Goal: Task Accomplishment & Management: Manage account settings

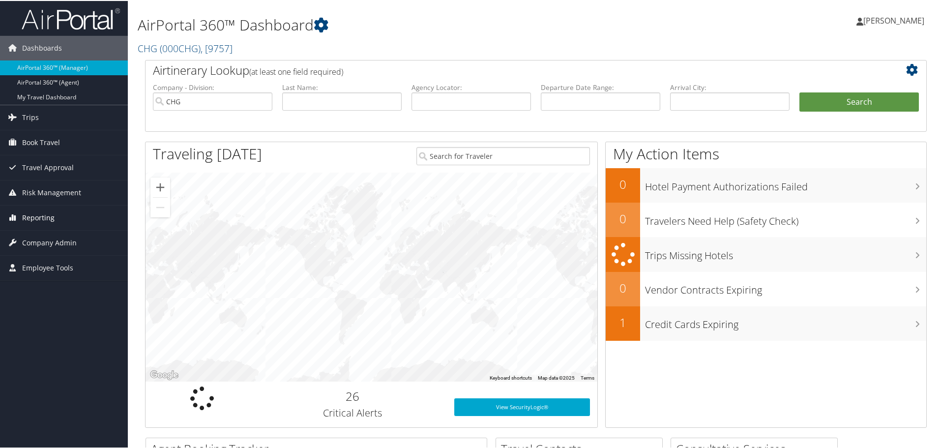
click at [47, 212] on span "Reporting" at bounding box center [38, 216] width 32 height 25
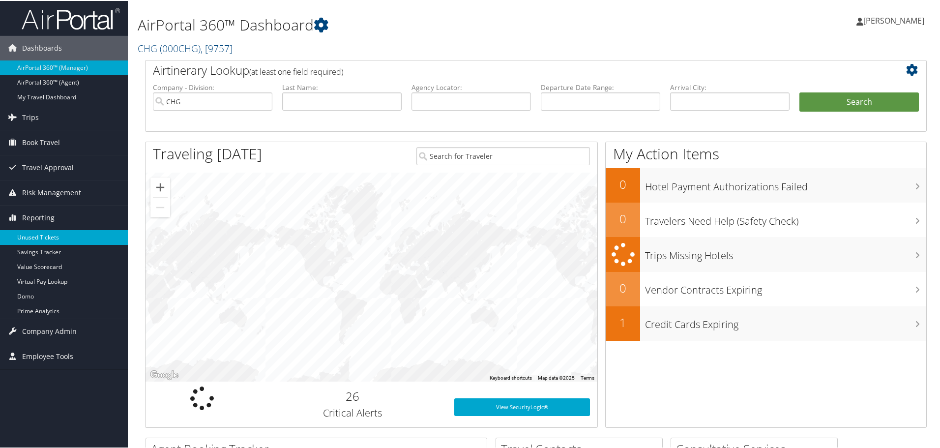
click at [47, 232] on link "Unused Tickets" at bounding box center [64, 236] width 128 height 15
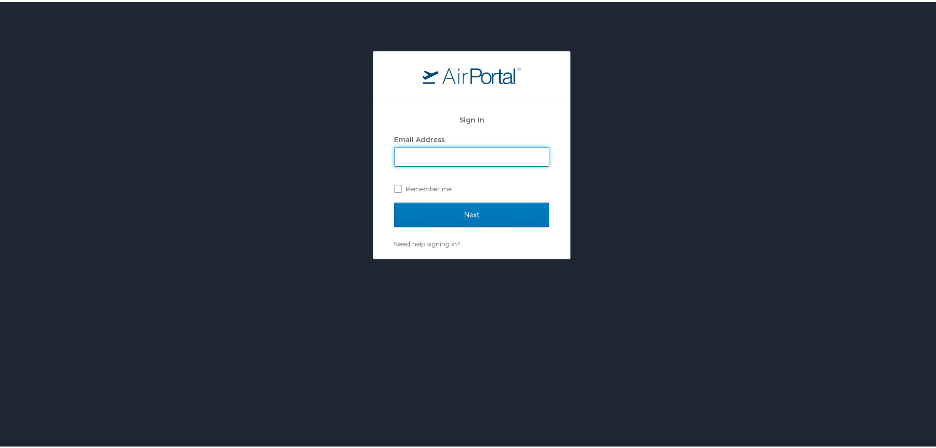
type input "[PERSON_NAME][EMAIL_ADDRESS][PERSON_NAME][DOMAIN_NAME]"
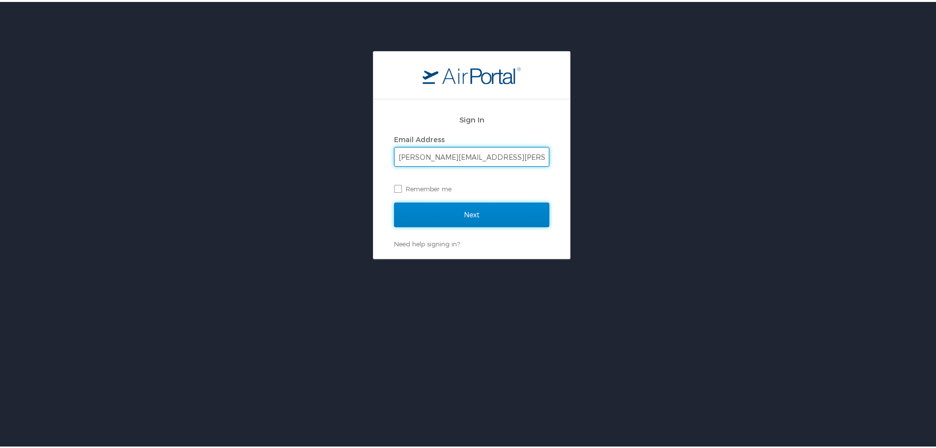
click at [470, 212] on input "Next" at bounding box center [471, 213] width 155 height 25
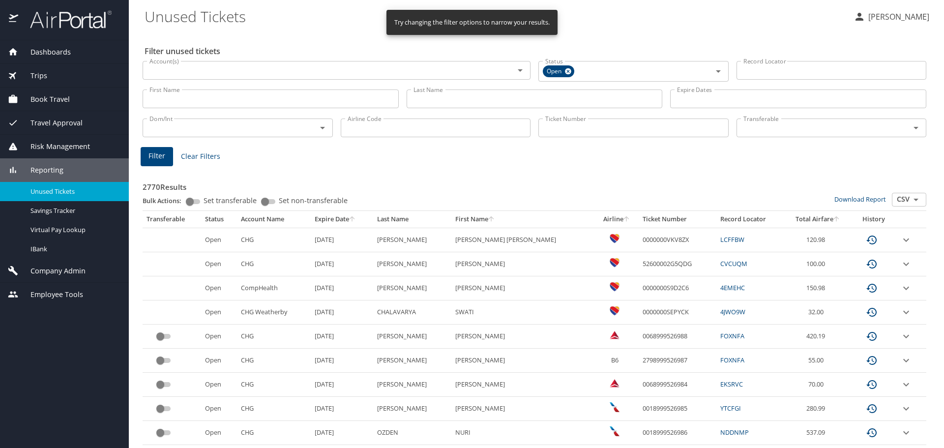
click at [390, 132] on input "Airline Code" at bounding box center [436, 127] width 190 height 19
type input "b6"
click at [167, 149] on button "Filter" at bounding box center [157, 156] width 32 height 19
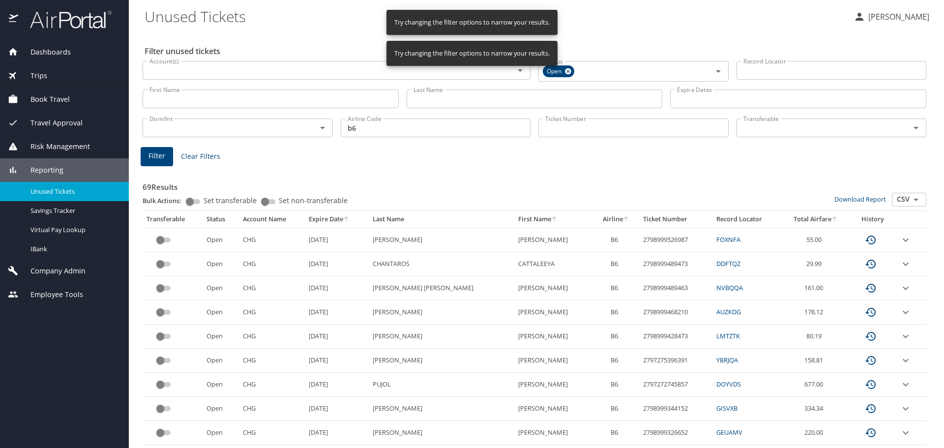
click at [343, 220] on th "Expire Date" at bounding box center [336, 219] width 63 height 17
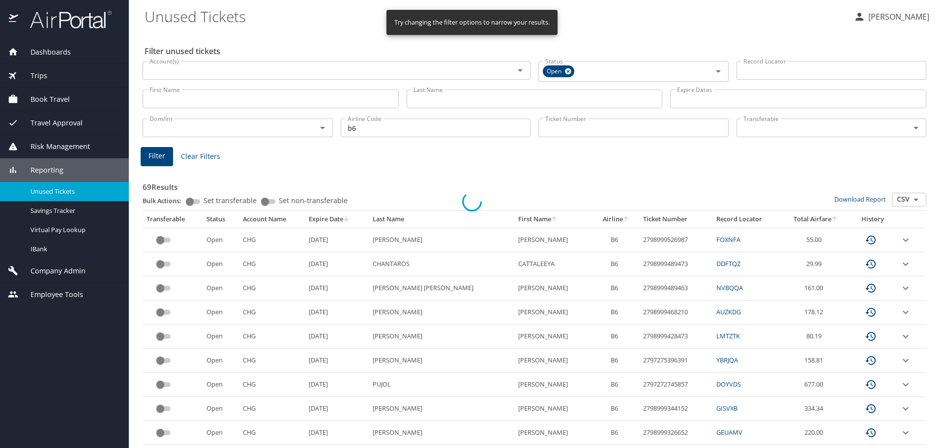
click at [350, 219] on div at bounding box center [472, 201] width 944 height 493
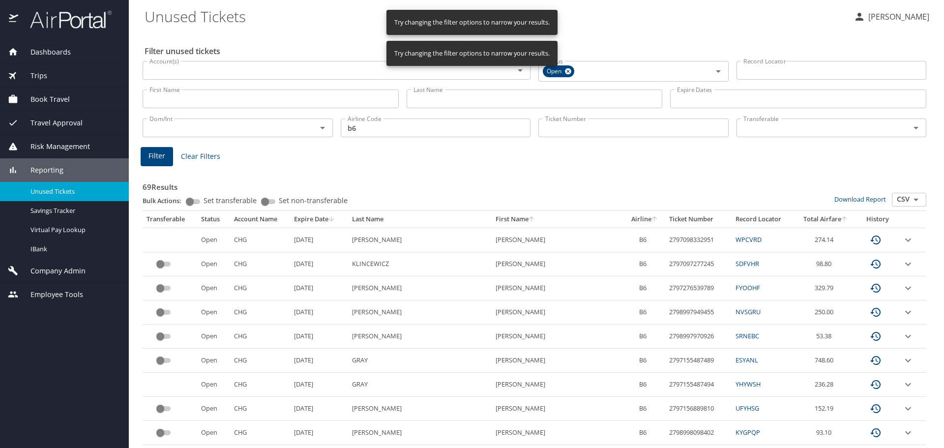
scroll to position [49, 0]
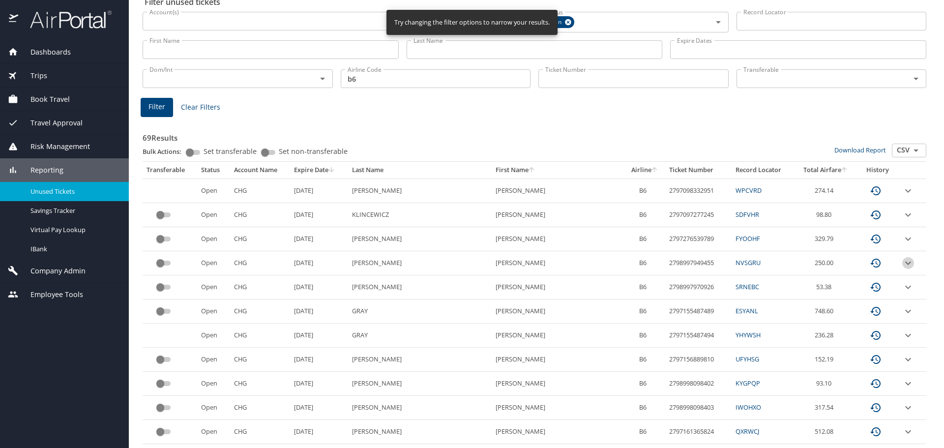
click at [902, 197] on icon "expand row" at bounding box center [908, 191] width 12 height 12
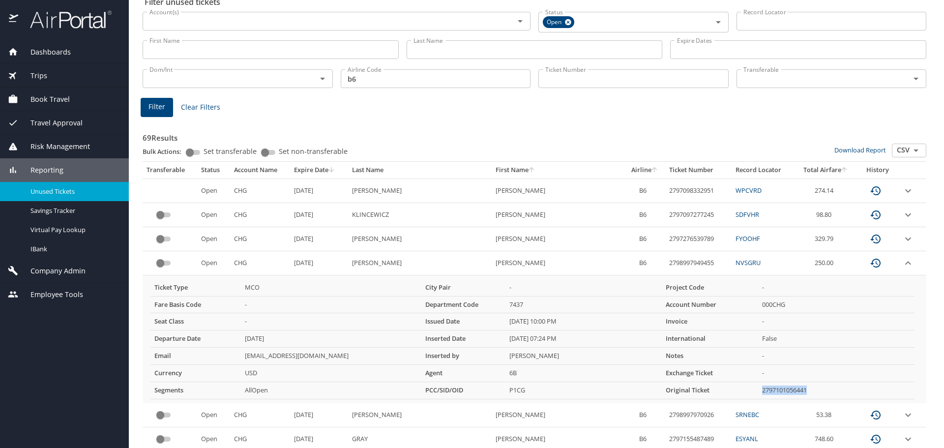
drag, startPoint x: 805, startPoint y: 388, endPoint x: 755, endPoint y: 388, distance: 50.1
click at [758, 388] on td "2797101056441" at bounding box center [836, 390] width 156 height 17
copy td "2797101056441"
click at [668, 262] on td "2798997949455" at bounding box center [698, 263] width 66 height 24
drag, startPoint x: 668, startPoint y: 262, endPoint x: 621, endPoint y: 264, distance: 46.7
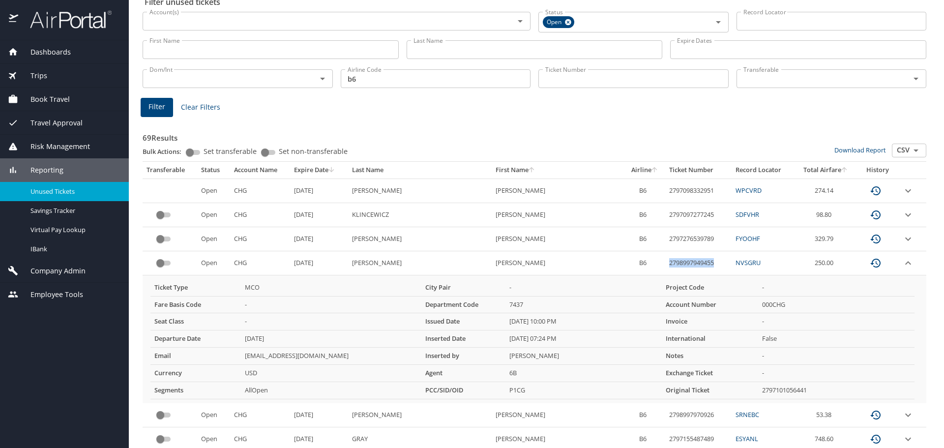
click at [665, 264] on td "2798997949455" at bounding box center [698, 263] width 66 height 24
copy td "2798997949455"
